Goal: Find specific page/section: Find specific page/section

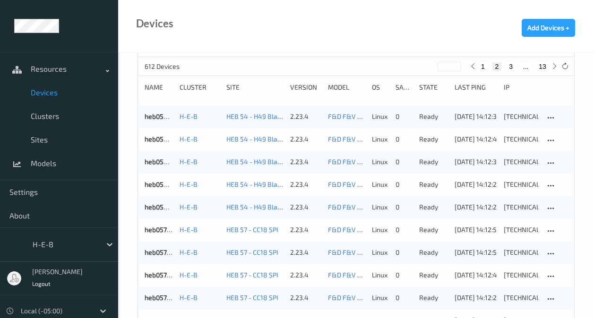
scroll to position [69, 0]
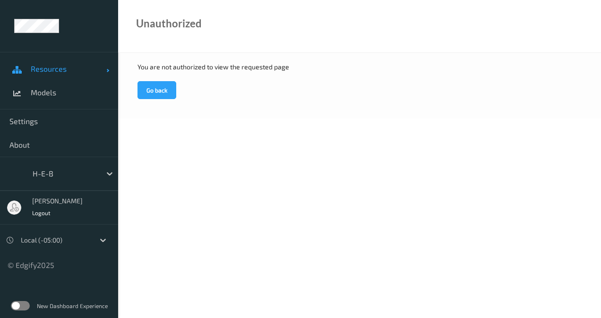
click at [106, 69] on span at bounding box center [107, 68] width 2 height 9
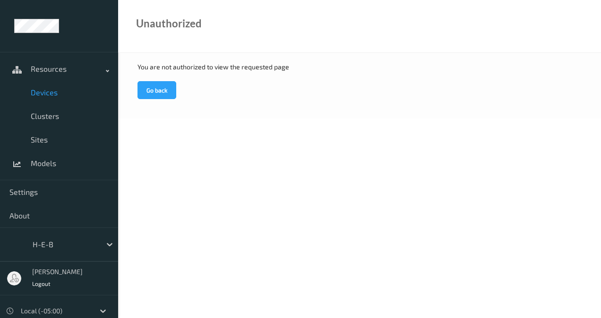
click at [76, 93] on span "Devices" at bounding box center [70, 92] width 78 height 9
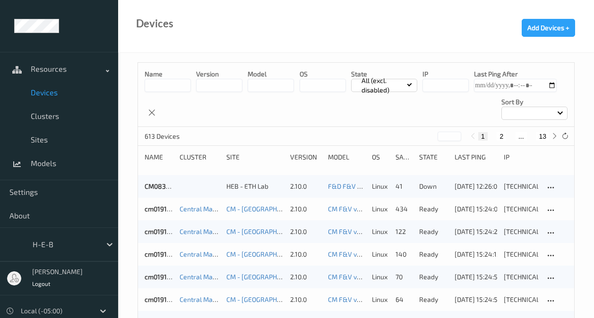
click at [500, 134] on button "2" at bounding box center [501, 136] width 9 height 9
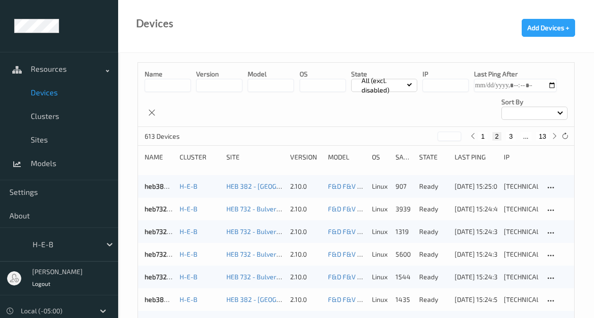
click at [546, 112] on div at bounding box center [534, 113] width 66 height 13
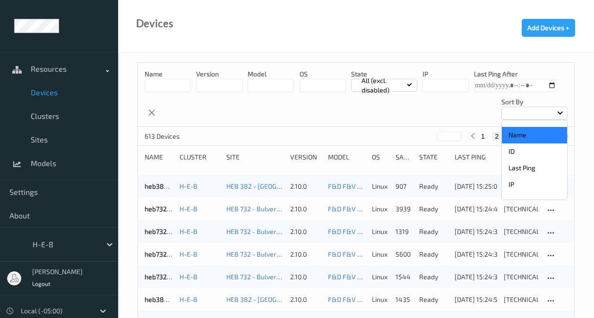
click at [524, 134] on p "Name" at bounding box center [534, 135] width 65 height 17
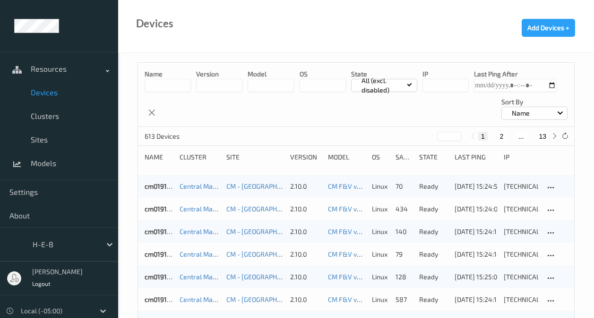
click at [502, 135] on button "2" at bounding box center [501, 136] width 9 height 9
type input "*"
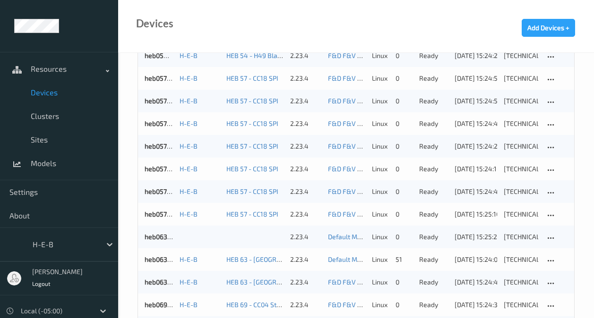
scroll to position [223, 0]
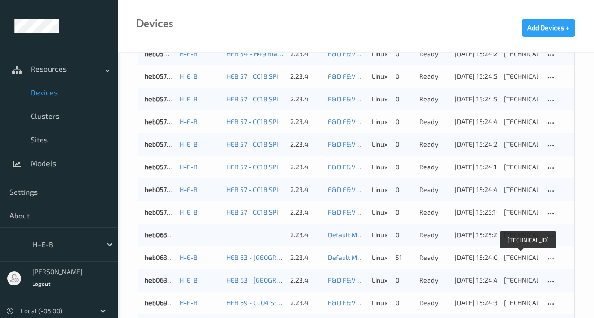
click at [524, 257] on div "[TECHNICAL_ID]" at bounding box center [521, 257] width 34 height 9
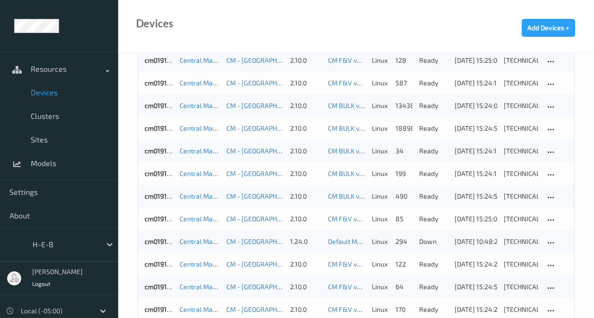
scroll to position [223, 0]
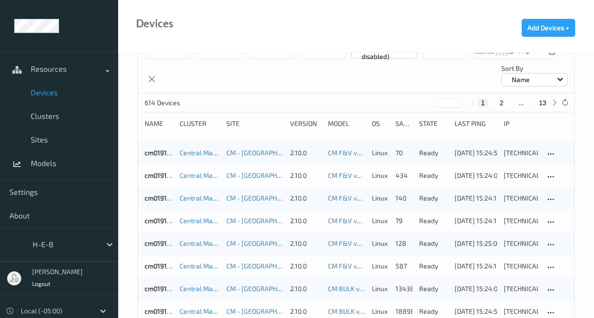
click at [500, 104] on button "2" at bounding box center [501, 103] width 9 height 9
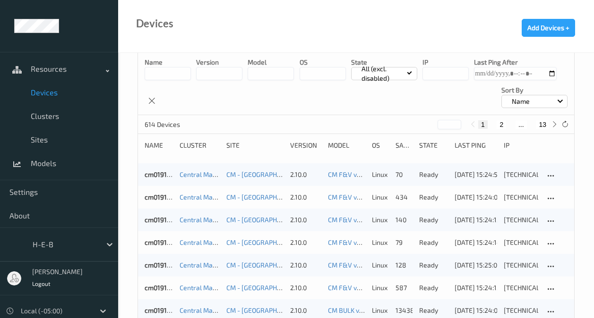
scroll to position [0, 0]
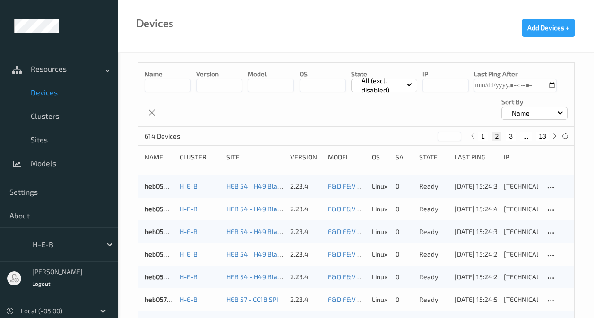
click at [511, 134] on button "3" at bounding box center [510, 136] width 9 height 9
click at [491, 135] on button "2" at bounding box center [493, 136] width 9 height 9
type input "*"
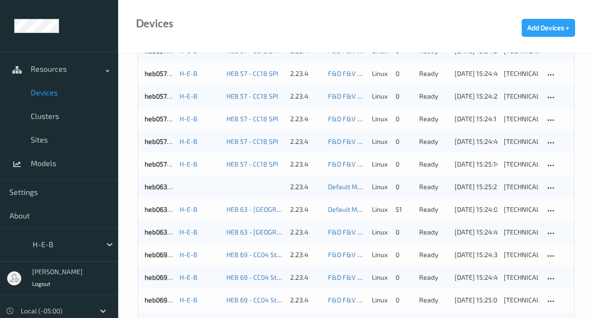
scroll to position [280, 0]
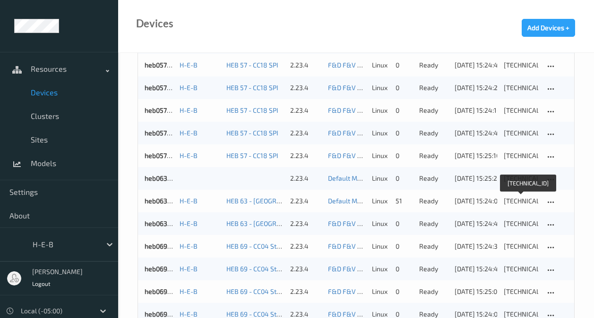
click at [524, 201] on div "[TECHNICAL_ID]" at bounding box center [521, 201] width 34 height 9
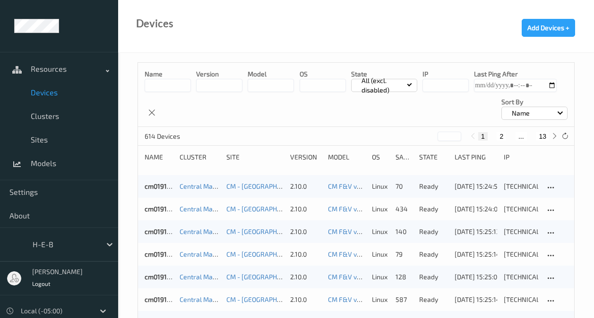
click at [170, 81] on input at bounding box center [168, 85] width 46 height 13
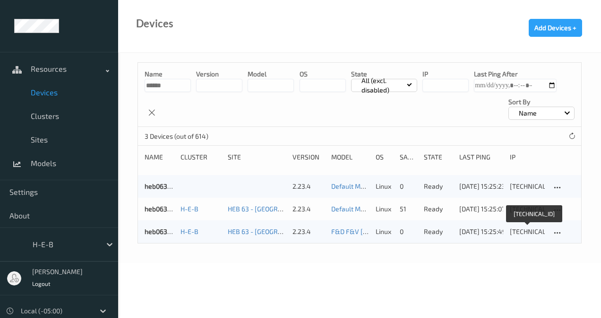
type input "******"
click at [533, 227] on div "[TECHNICAL_ID]" at bounding box center [527, 231] width 35 height 9
click at [550, 178] on div "heb063bizedg48 H-E-B HEB 63 - Pearland 01 2.23.4 Default Model 1.10 linux 0 rea…" at bounding box center [359, 186] width 443 height 23
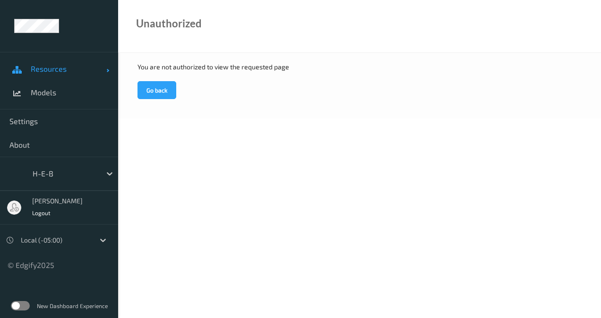
click at [60, 71] on span "Resources" at bounding box center [69, 68] width 76 height 9
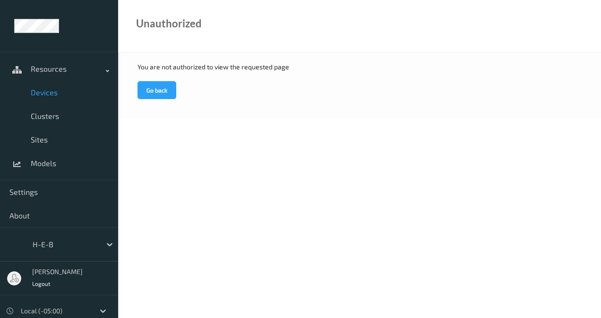
click at [63, 87] on link "Devices" at bounding box center [59, 93] width 118 height 24
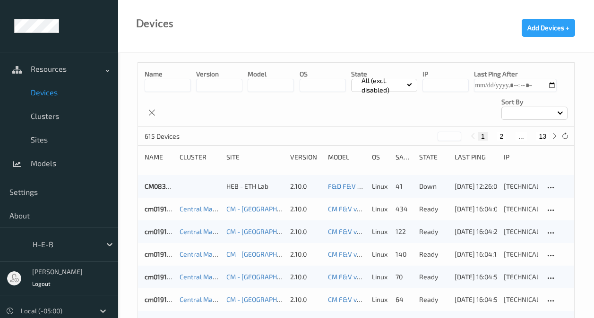
click at [172, 88] on input at bounding box center [168, 85] width 46 height 13
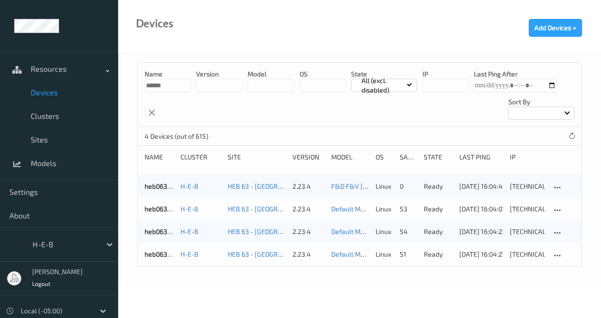
type input "******"
